Goal: Transaction & Acquisition: Purchase product/service

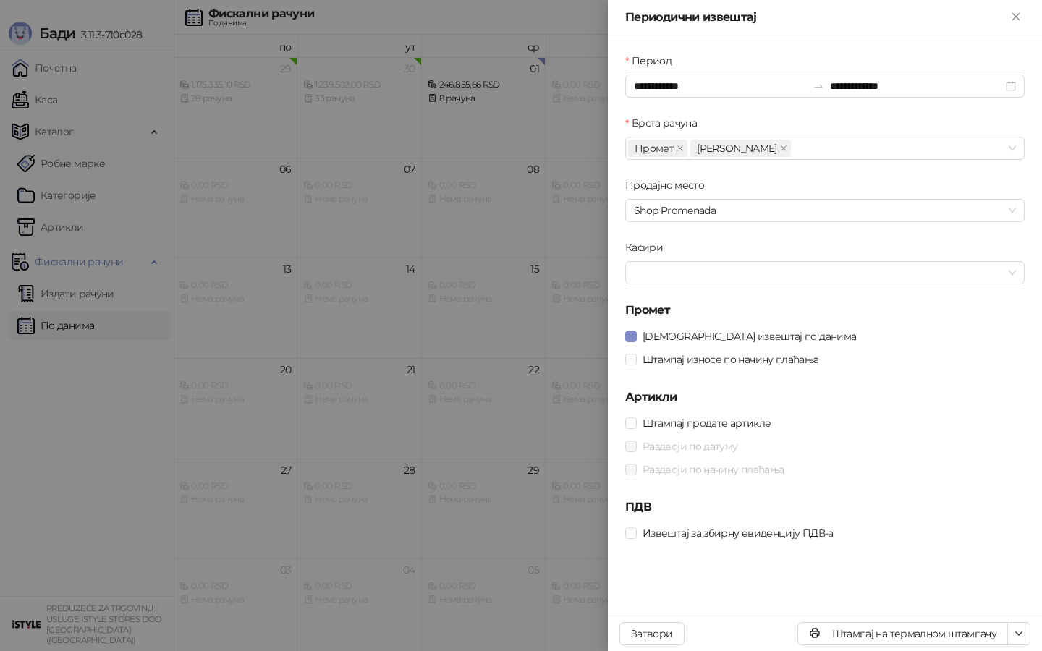
click at [51, 102] on div at bounding box center [521, 325] width 1042 height 651
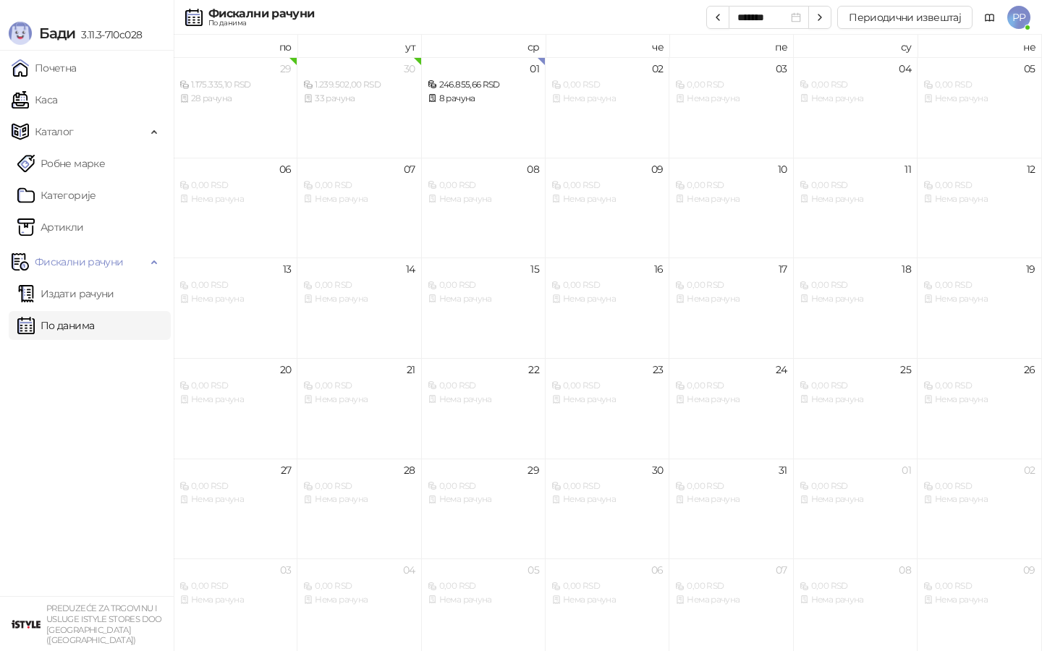
click at [51, 101] on link "Каса" at bounding box center [35, 99] width 46 height 29
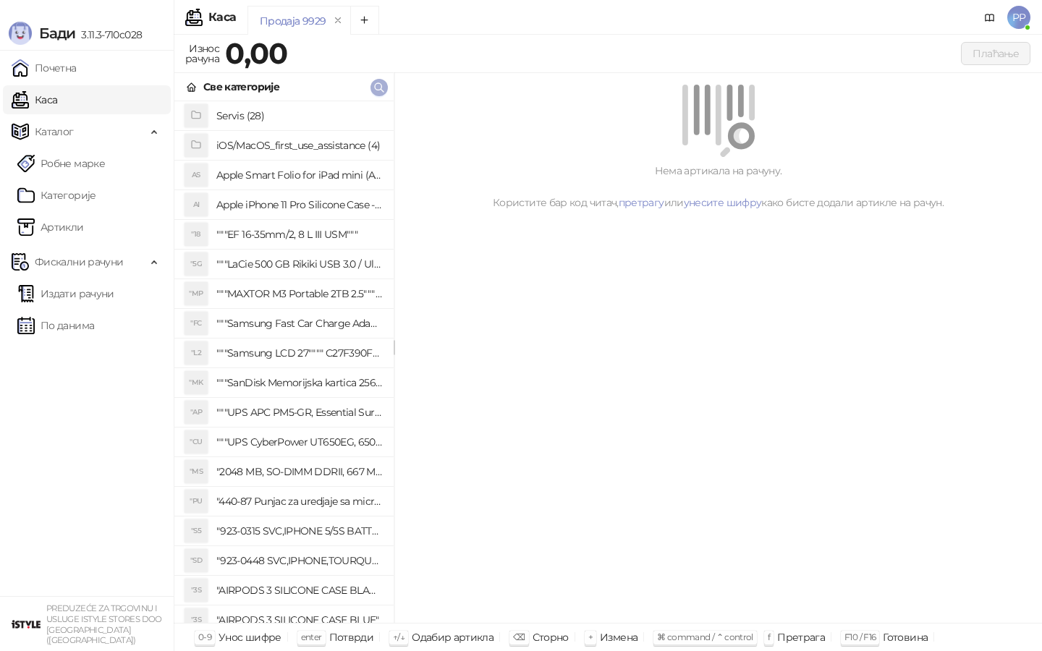
click at [380, 90] on icon "button" at bounding box center [379, 88] width 12 height 12
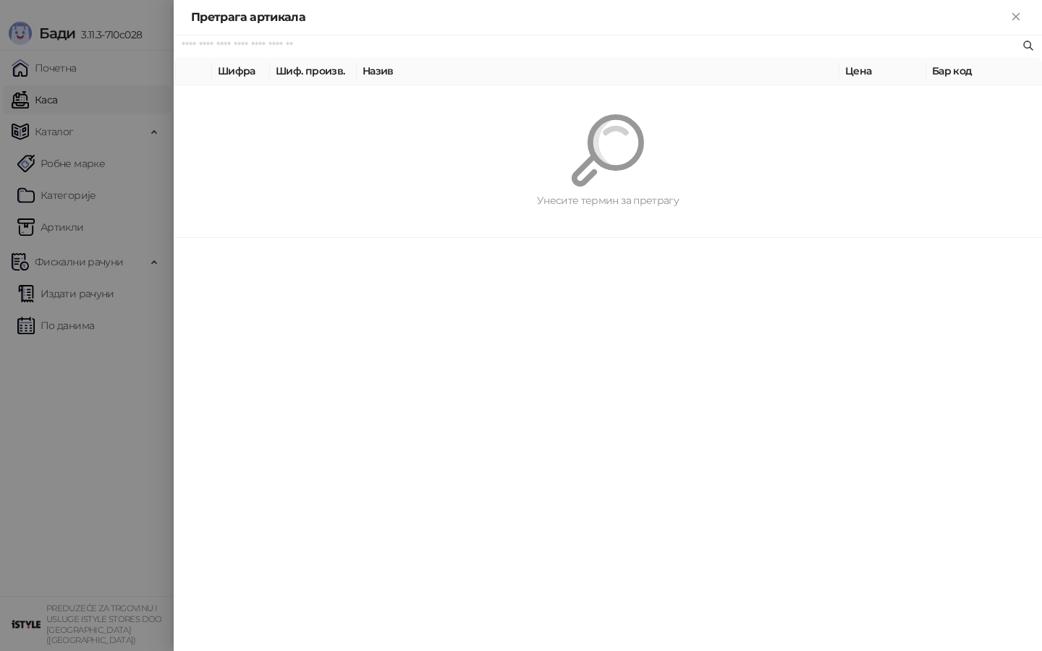
paste input "*********"
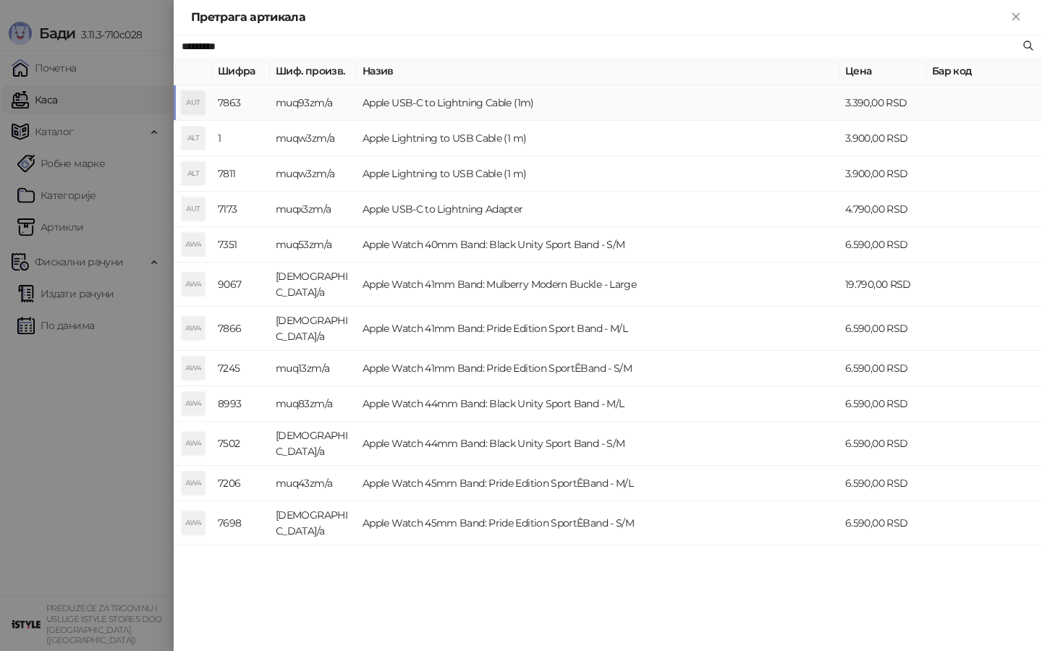
click at [438, 103] on td "Apple USB-C to Lightning Cable (1m)" at bounding box center [598, 102] width 483 height 35
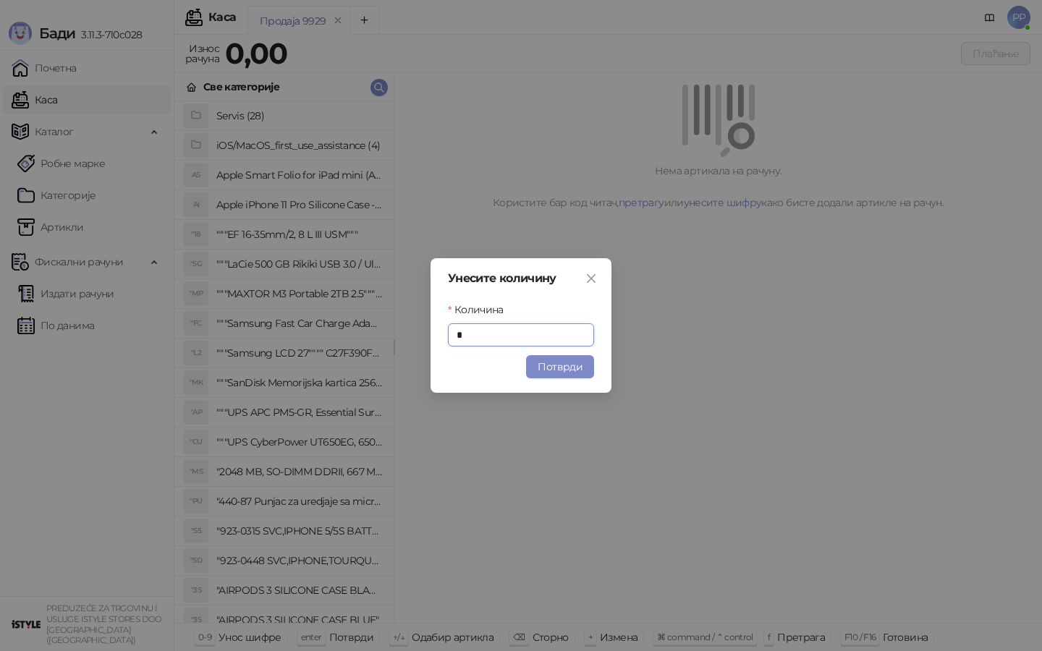
click at [585, 373] on button "Потврди" at bounding box center [560, 366] width 68 height 23
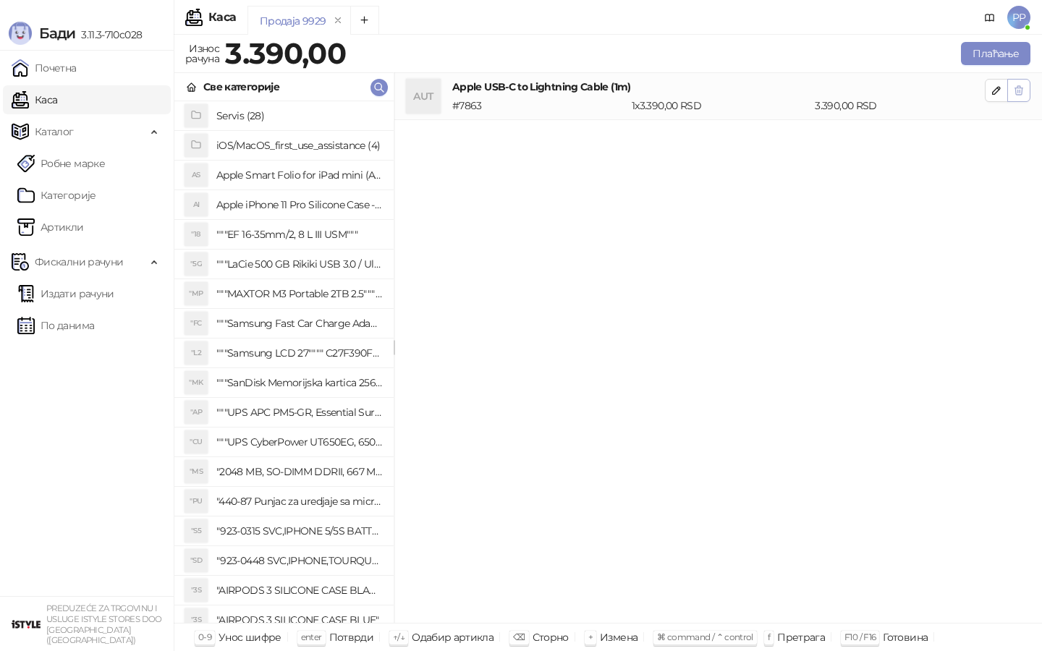
click at [1019, 88] on icon "button" at bounding box center [1019, 91] width 12 height 12
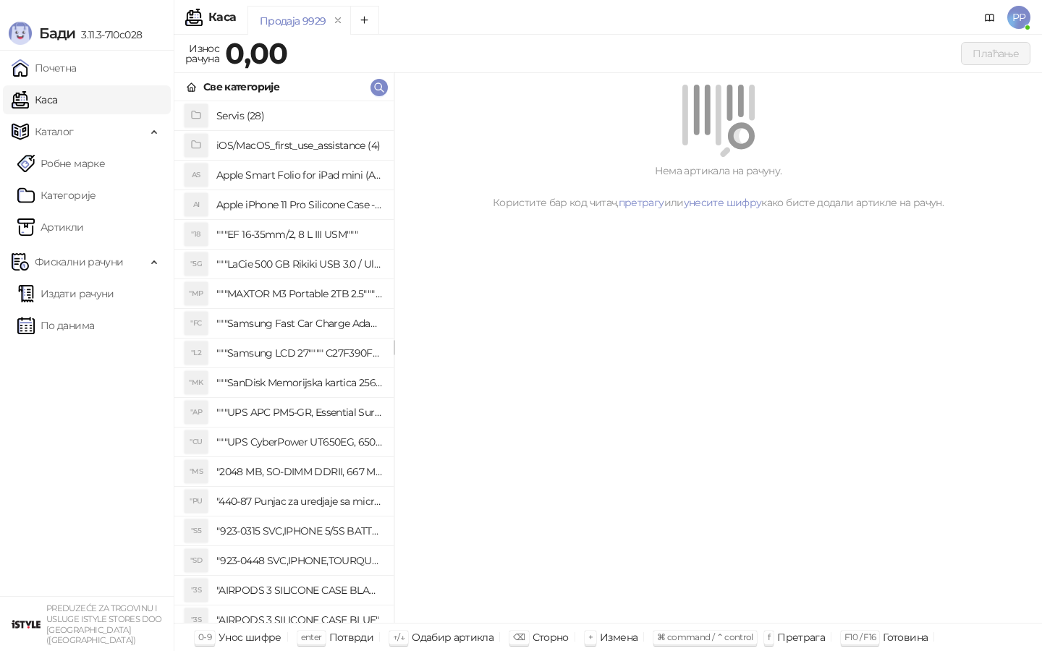
click at [388, 86] on div "Све категорије" at bounding box center [283, 87] width 219 height 28
click at [383, 88] on icon "button" at bounding box center [379, 88] width 12 height 12
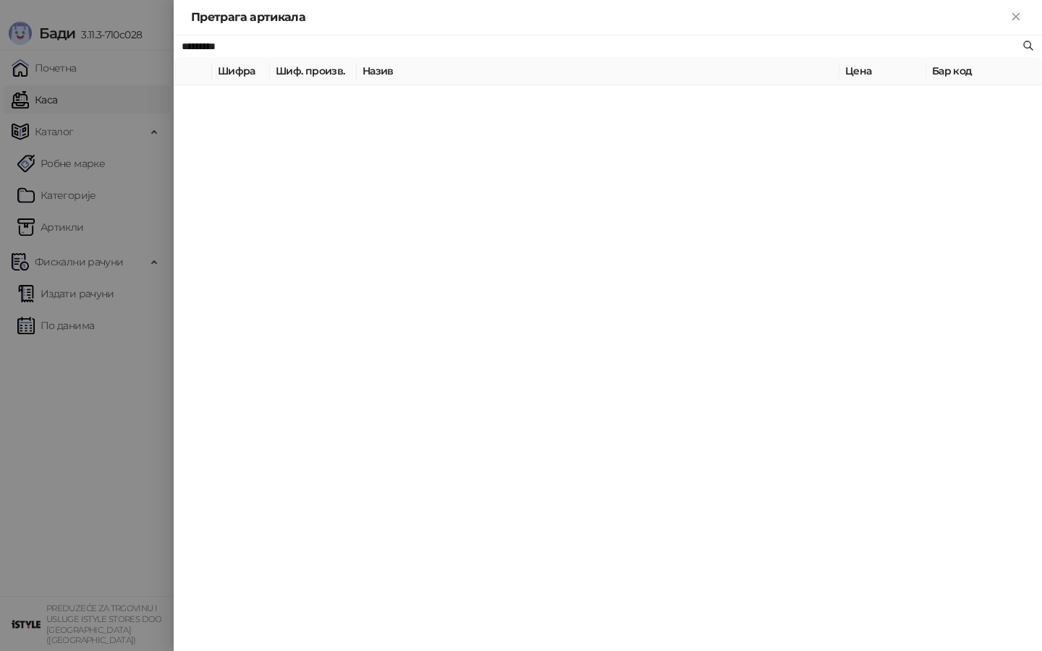
paste input "text"
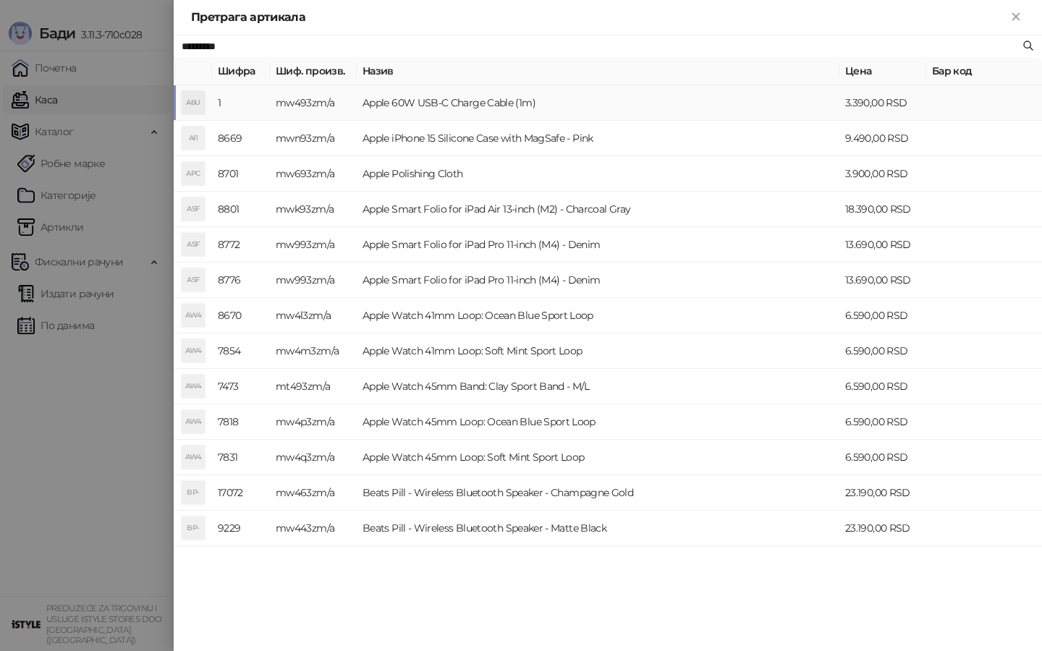
type input "*********"
click at [431, 96] on td "Apple 60W USB-C Charge Cable (1m)" at bounding box center [598, 102] width 483 height 35
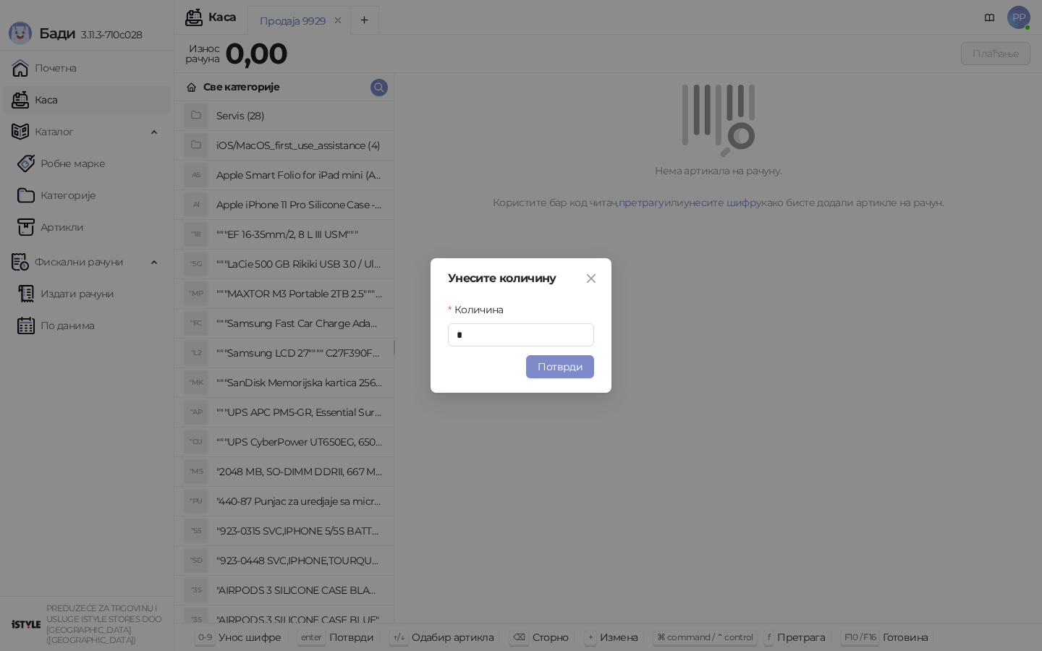
click at [556, 368] on button "Потврди" at bounding box center [560, 366] width 68 height 23
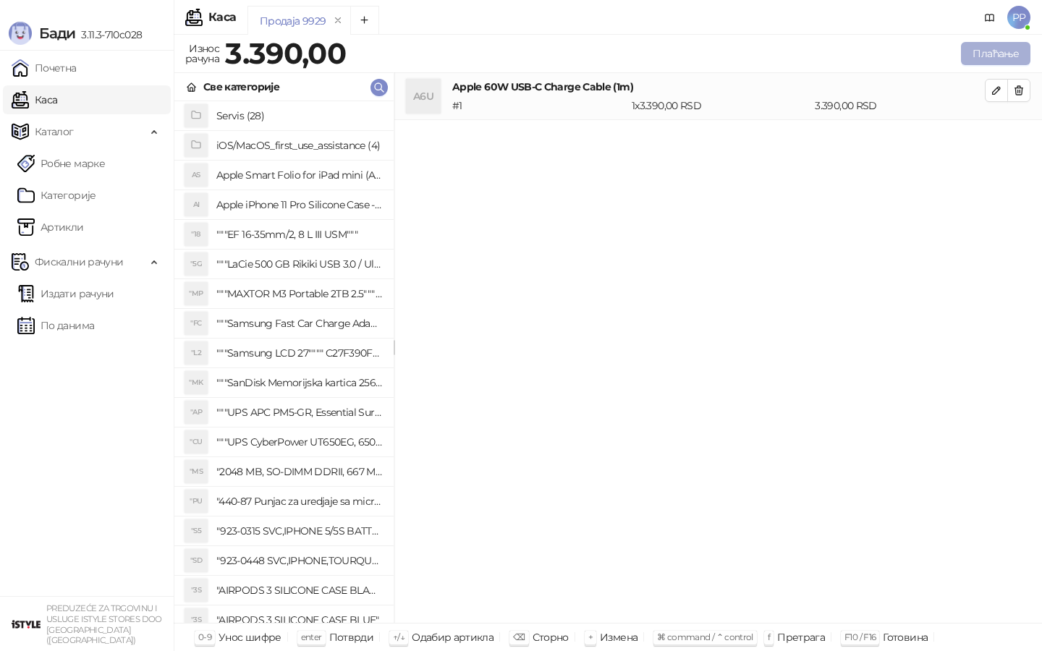
click at [987, 52] on button "Плаћање" at bounding box center [995, 53] width 69 height 23
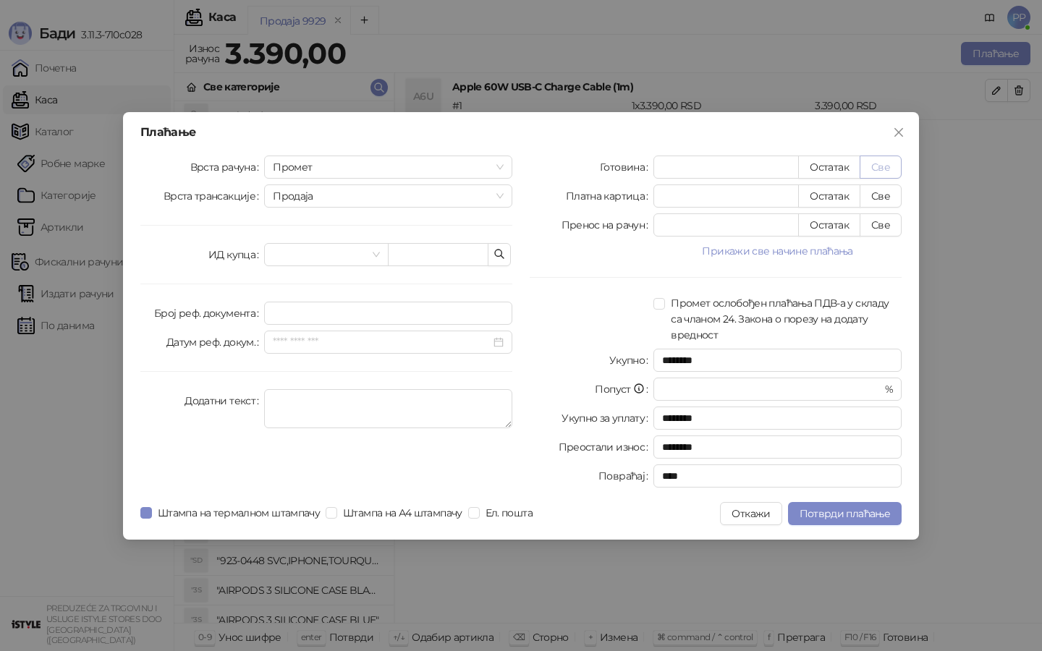
click at [886, 164] on button "Све" at bounding box center [881, 167] width 42 height 23
type input "****"
click at [852, 510] on span "Потврди плаћање" at bounding box center [845, 513] width 90 height 13
